Goal: Task Accomplishment & Management: Use online tool/utility

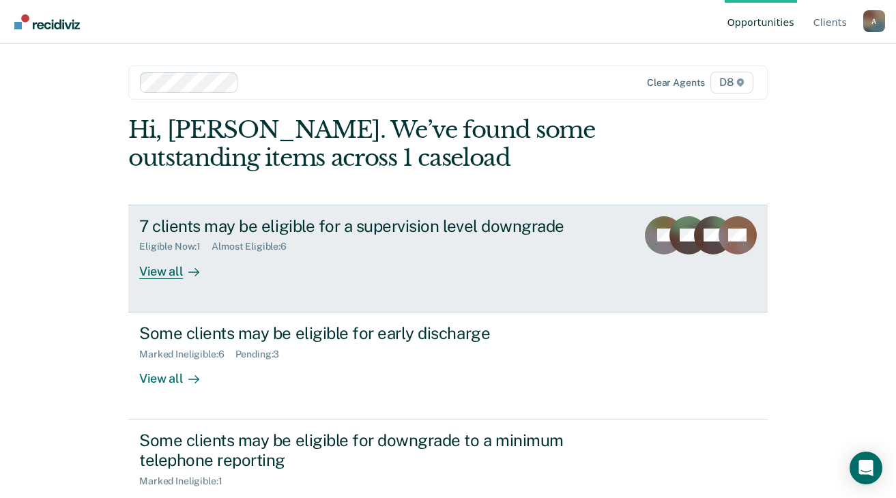
click at [153, 273] on div "View all" at bounding box center [177, 265] width 76 height 27
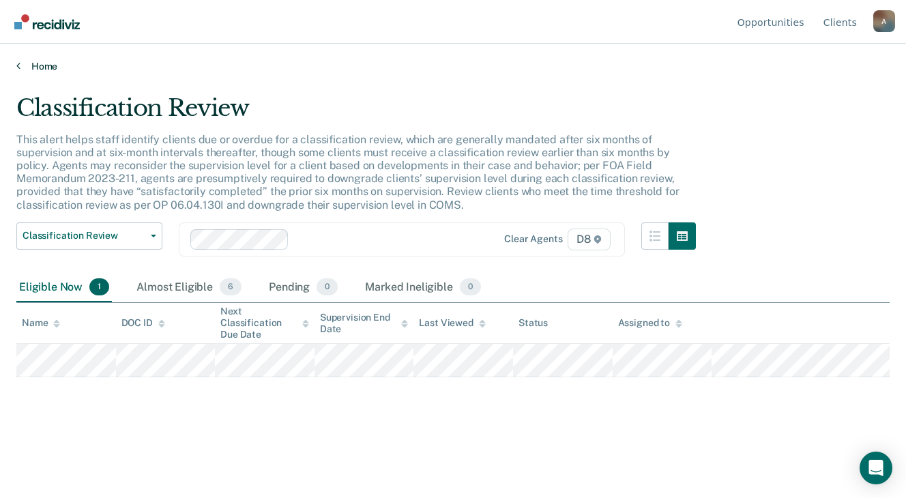
click at [21, 71] on link "Home" at bounding box center [452, 66] width 873 height 12
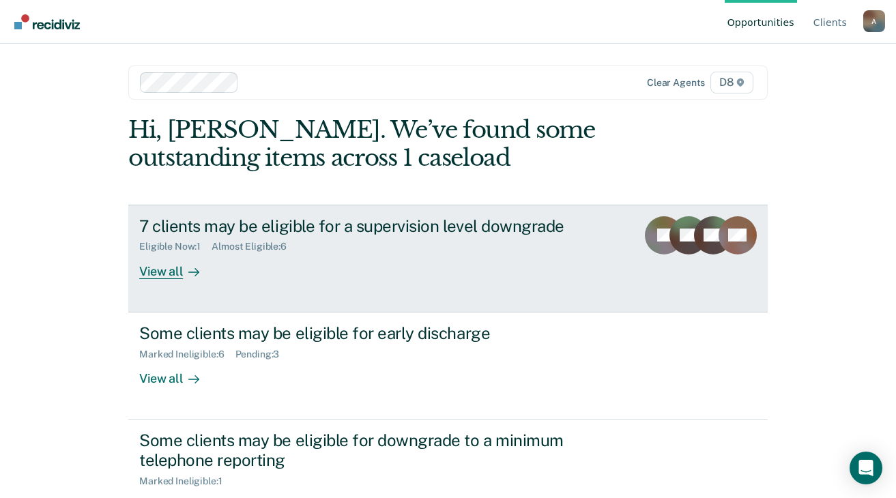
scroll to position [68, 0]
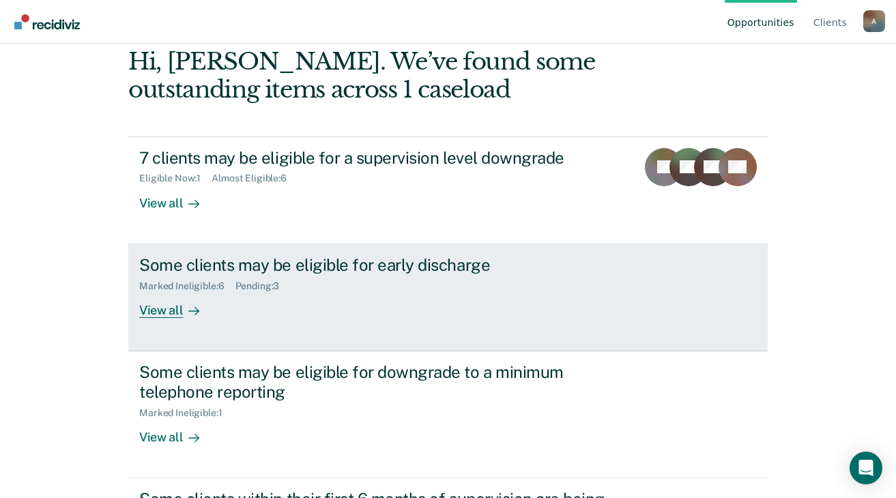
click at [165, 305] on div "View all" at bounding box center [177, 304] width 76 height 27
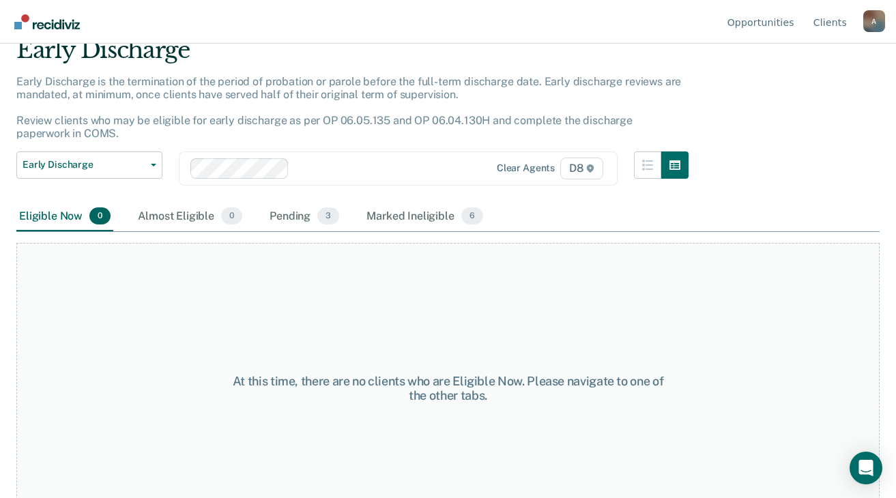
scroll to position [25, 0]
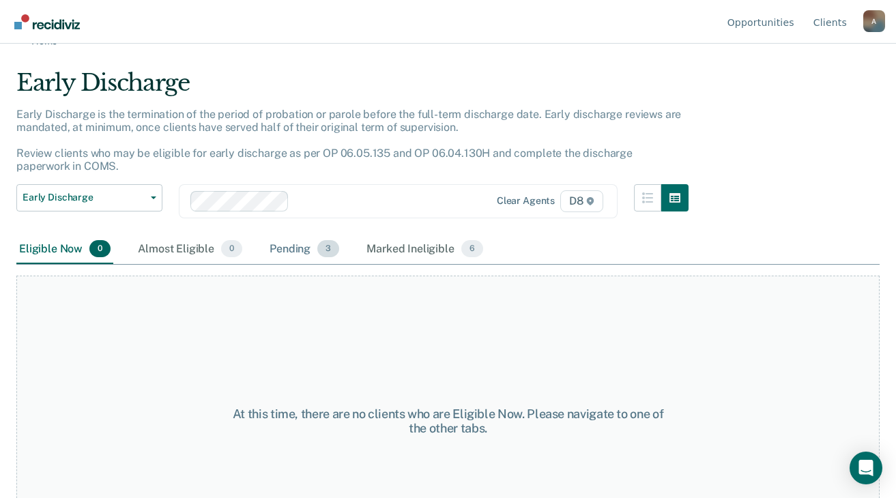
click at [291, 249] on div "Pending 3" at bounding box center [304, 250] width 75 height 30
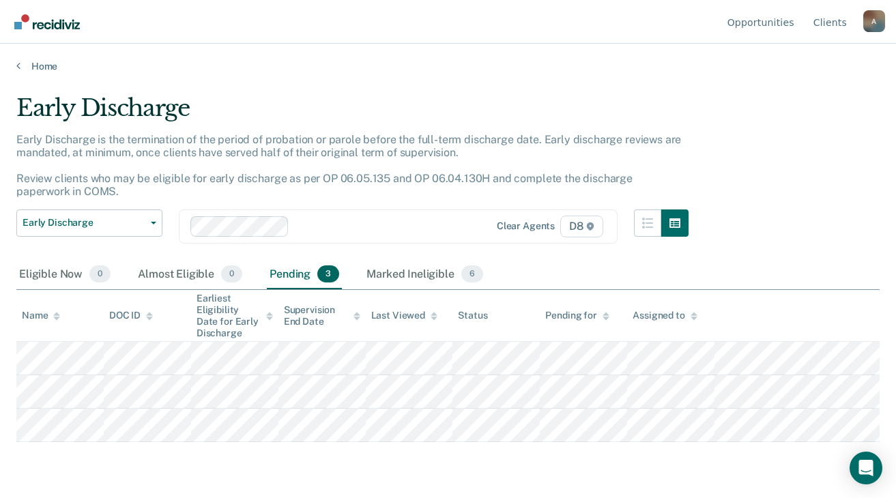
scroll to position [0, 0]
click at [18, 63] on icon at bounding box center [18, 65] width 4 height 11
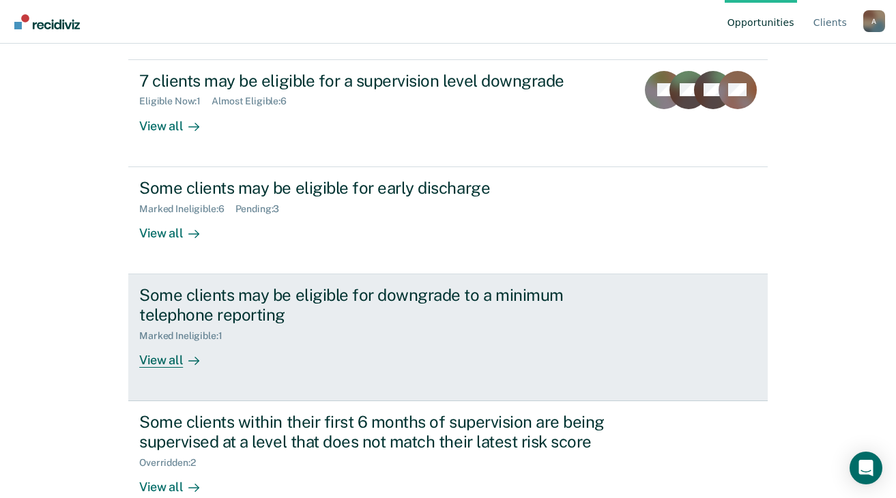
scroll to position [175, 0]
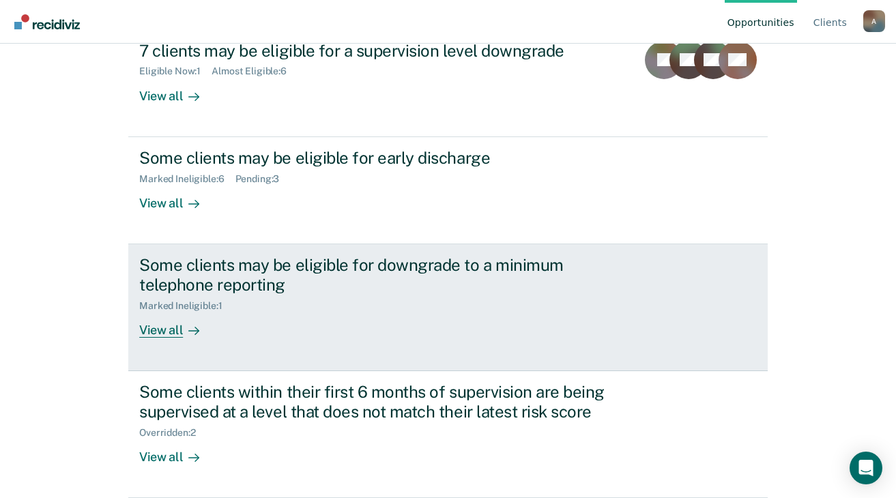
click at [183, 330] on div at bounding box center [191, 330] width 16 height 16
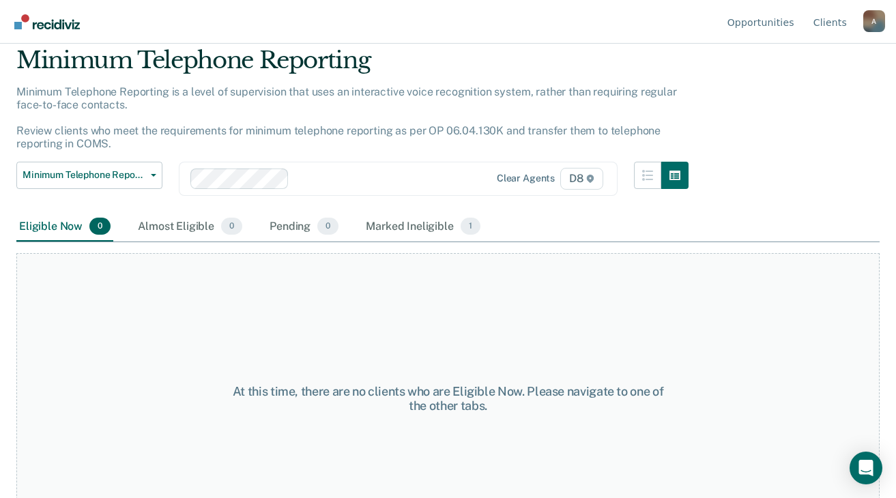
scroll to position [25, 0]
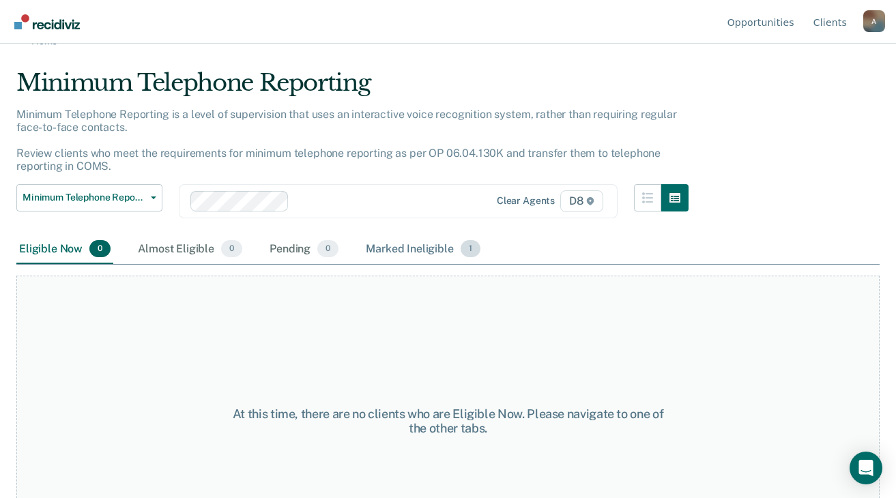
click at [400, 252] on div "Marked Ineligible 1" at bounding box center [423, 250] width 120 height 30
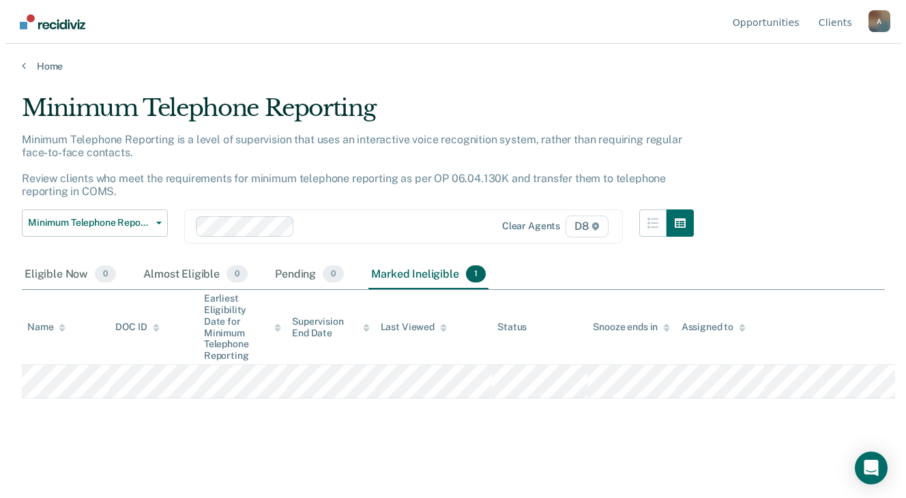
scroll to position [0, 0]
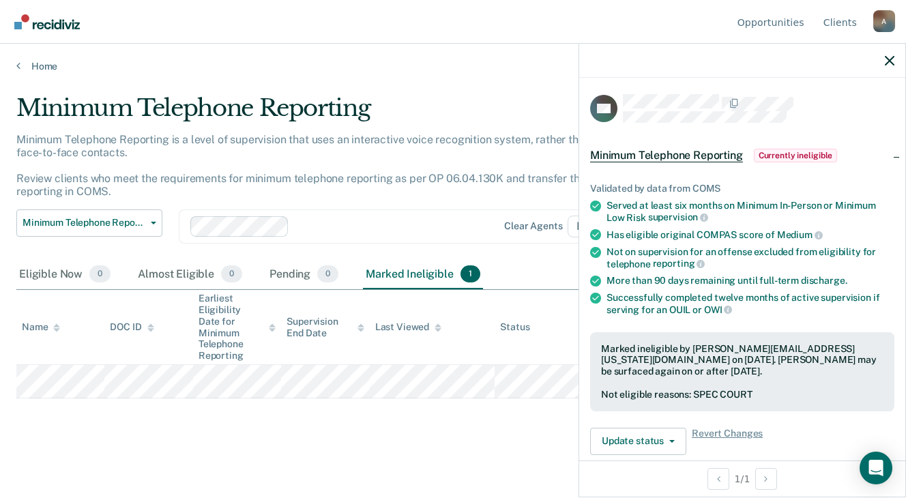
click at [475, 439] on main "Minimum Telephone Reporting Minimum Telephone Reporting is a level of supervisi…" at bounding box center [453, 283] width 906 height 422
click at [891, 59] on icon "button" at bounding box center [890, 61] width 10 height 10
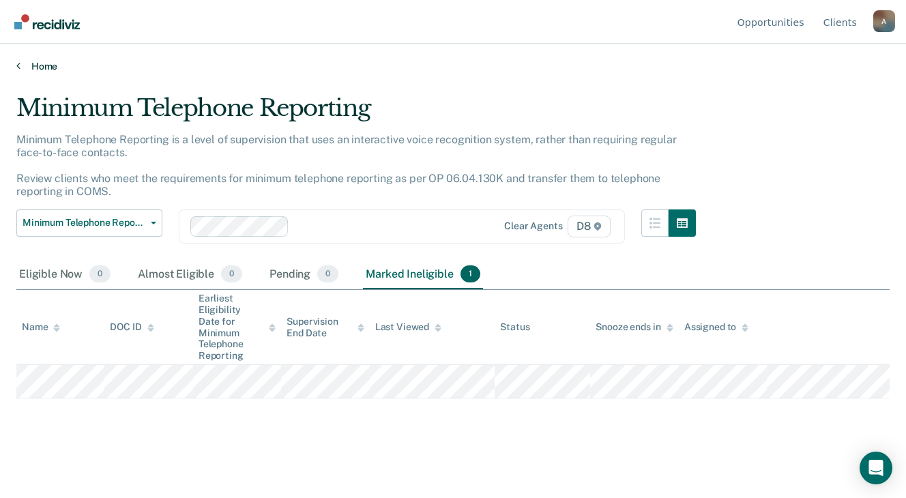
click at [19, 65] on icon at bounding box center [18, 65] width 4 height 11
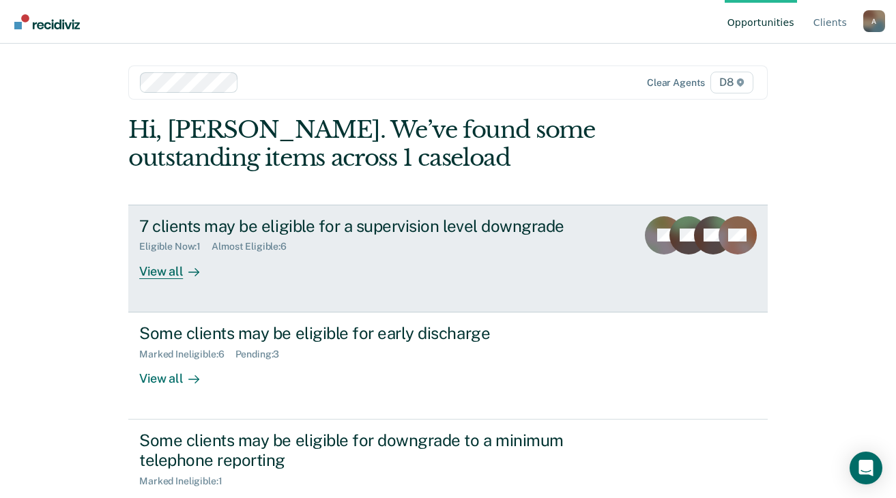
click at [183, 266] on div at bounding box center [191, 271] width 16 height 16
